Goal: Task Accomplishment & Management: Use online tool/utility

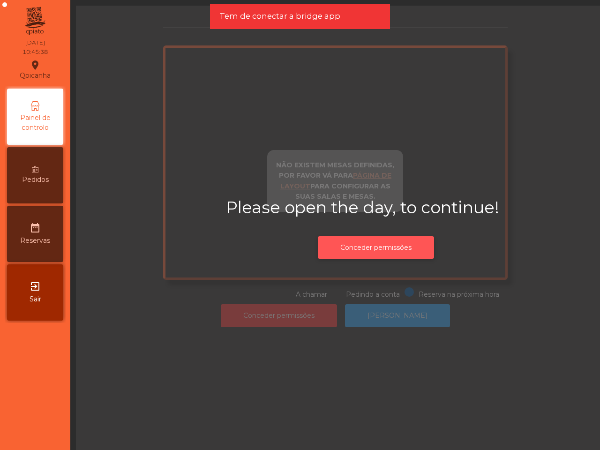
click at [347, 251] on button "Conceder permissões" at bounding box center [376, 247] width 116 height 23
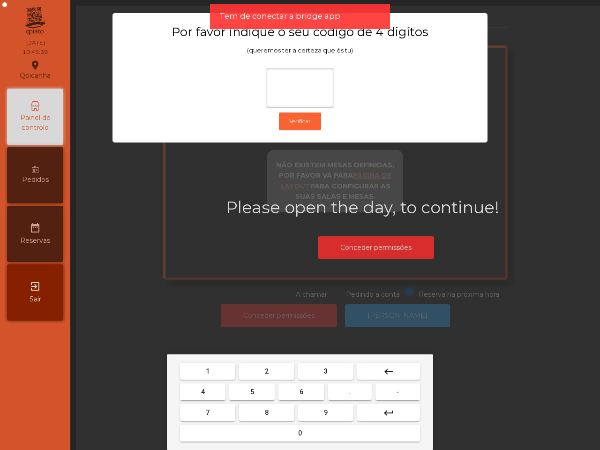
click at [215, 369] on button "1" at bounding box center [207, 371] width 55 height 17
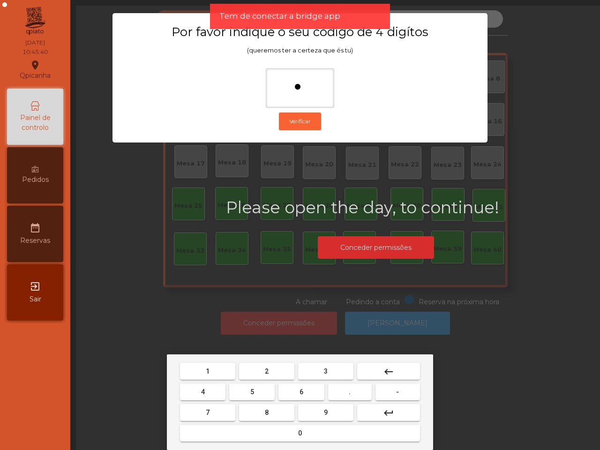
click at [320, 408] on button "9" at bounding box center [325, 412] width 55 height 17
click at [201, 388] on span "4" at bounding box center [203, 391] width 4 height 7
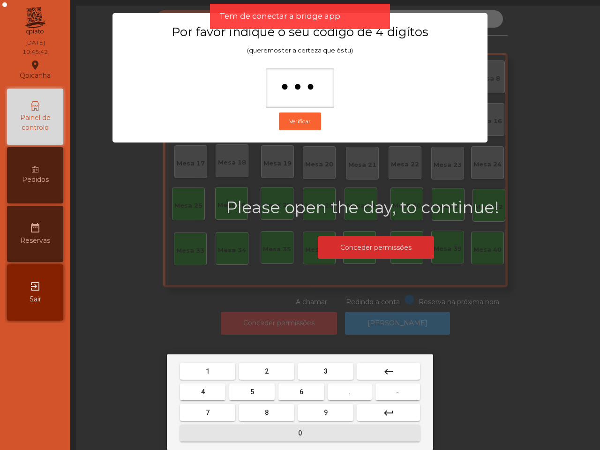
click at [294, 431] on button "0" at bounding box center [300, 433] width 240 height 17
type input "****"
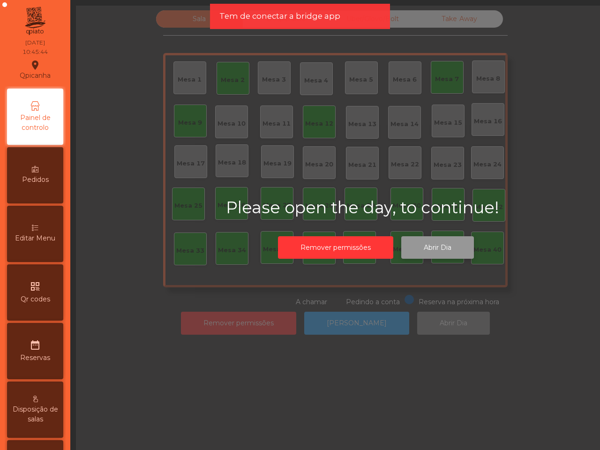
click at [430, 250] on button "Abrir Dia" at bounding box center [437, 247] width 73 height 23
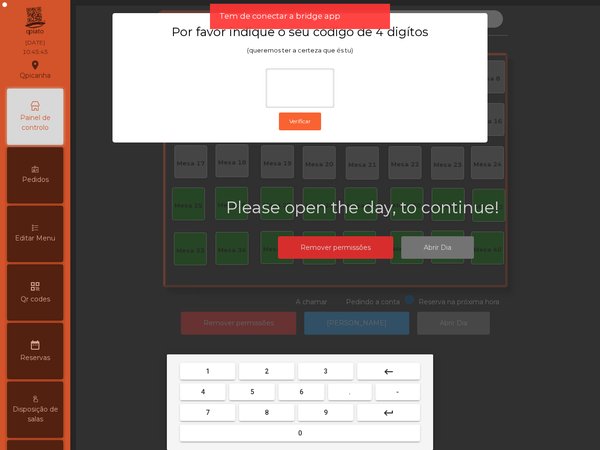
click at [209, 368] on span "1" at bounding box center [208, 370] width 4 height 7
click at [329, 409] on button "9" at bounding box center [325, 412] width 55 height 17
click at [210, 387] on button "4" at bounding box center [202, 391] width 45 height 17
click at [290, 429] on button "0" at bounding box center [300, 433] width 240 height 17
type input "****"
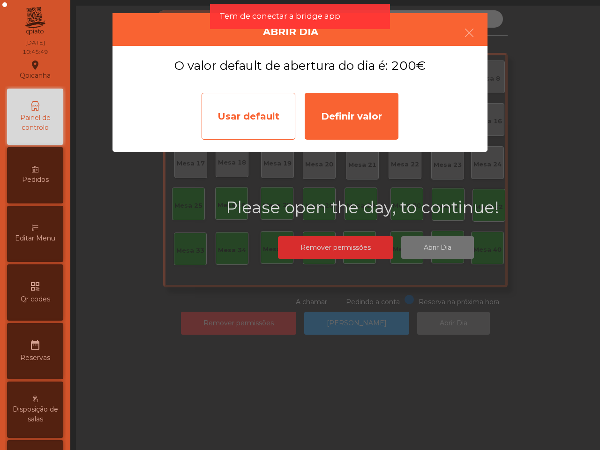
click at [264, 125] on div "Usar default" at bounding box center [248, 116] width 94 height 47
